Goal: Task Accomplishment & Management: Manage account settings

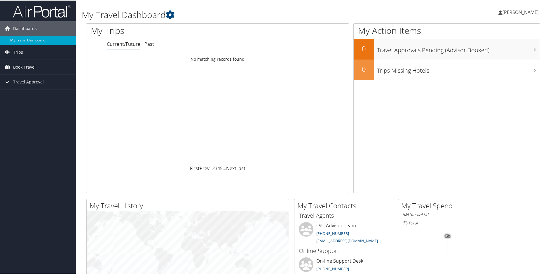
click at [28, 65] on span "Book Travel" at bounding box center [24, 66] width 22 height 15
click at [20, 50] on span "Trips" at bounding box center [18, 51] width 10 height 15
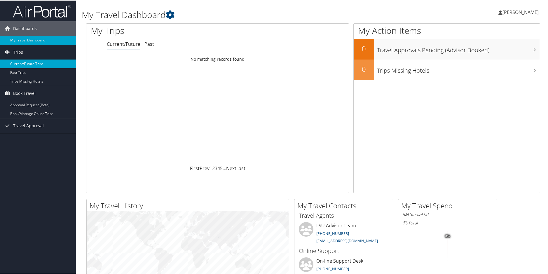
click at [27, 62] on link "Current/Future Trips" at bounding box center [38, 63] width 76 height 9
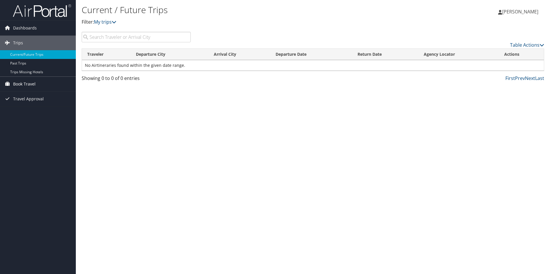
click at [26, 81] on span "Book Travel" at bounding box center [24, 84] width 22 height 15
click at [27, 104] on link "Book/Manage Online Trips" at bounding box center [38, 104] width 76 height 9
